Goal: Navigation & Orientation: Find specific page/section

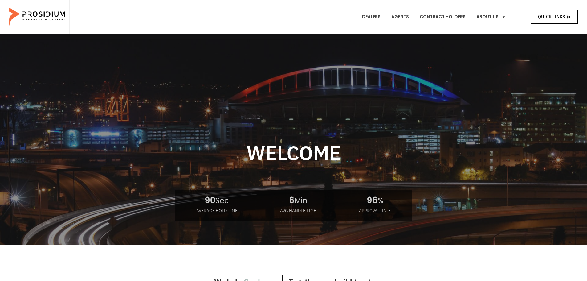
click at [554, 14] on span "Quick Links" at bounding box center [551, 17] width 27 height 8
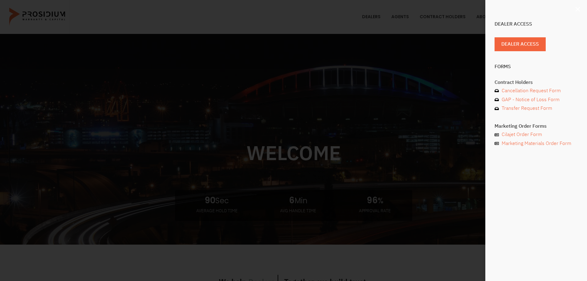
click at [578, 7] on icon "Close" at bounding box center [577, 9] width 6 height 6
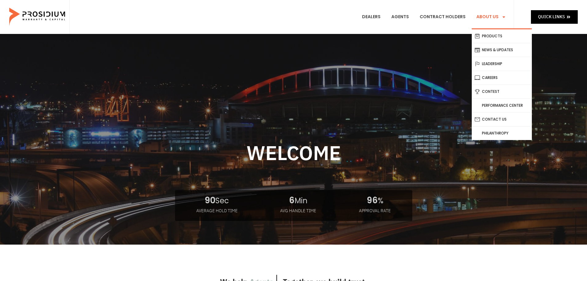
click at [496, 14] on link "About Us" at bounding box center [491, 17] width 39 height 23
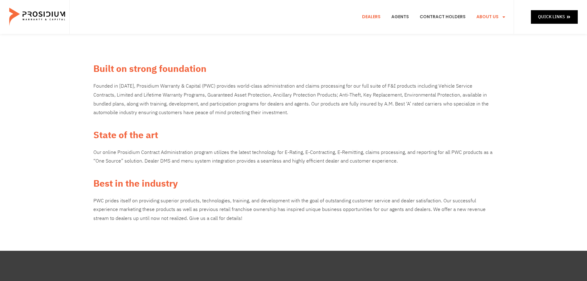
click at [379, 17] on link "Dealers" at bounding box center [371, 17] width 28 height 23
